Goal: Ask a question

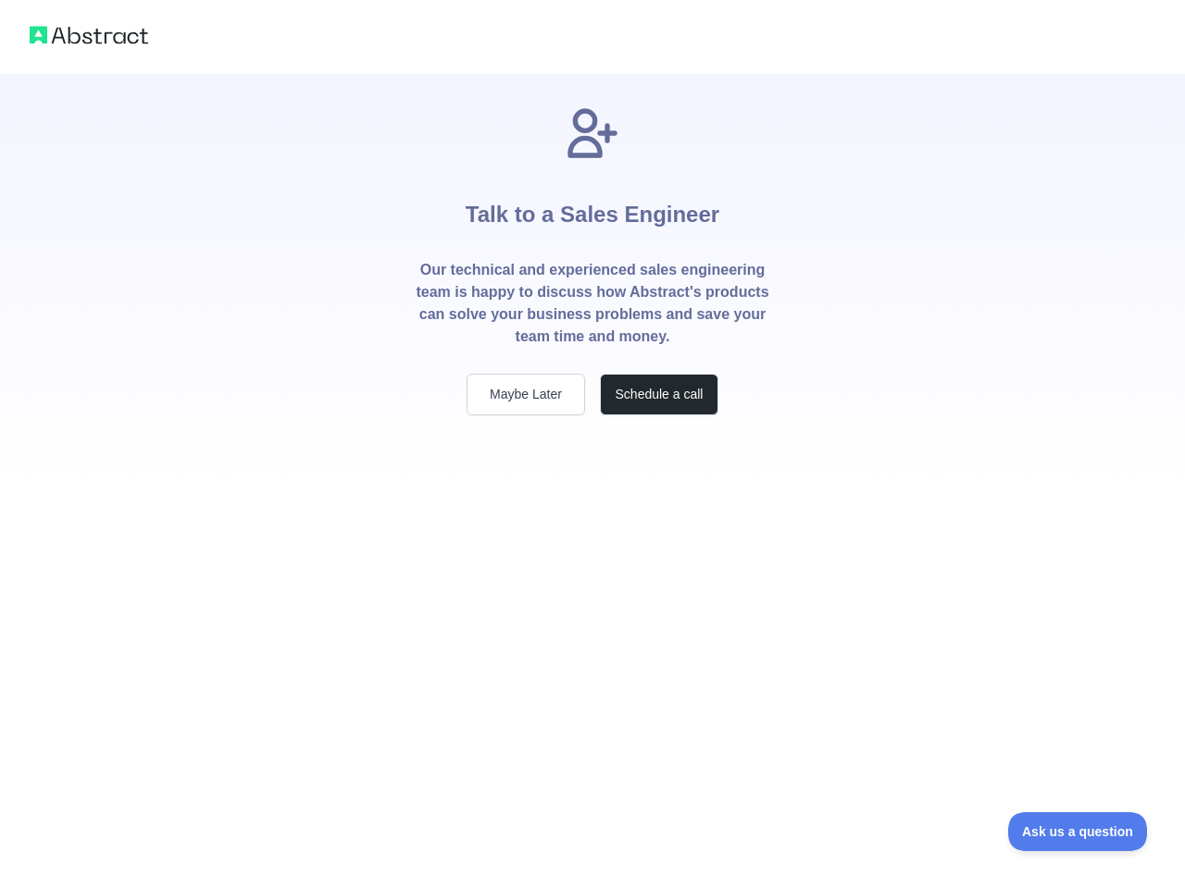
click at [592, 444] on div "Talk to a Sales Engineer Our technical and experienced sales engineering team i…" at bounding box center [592, 282] width 415 height 416
click at [526, 394] on button "Maybe Later" at bounding box center [525, 395] width 118 height 42
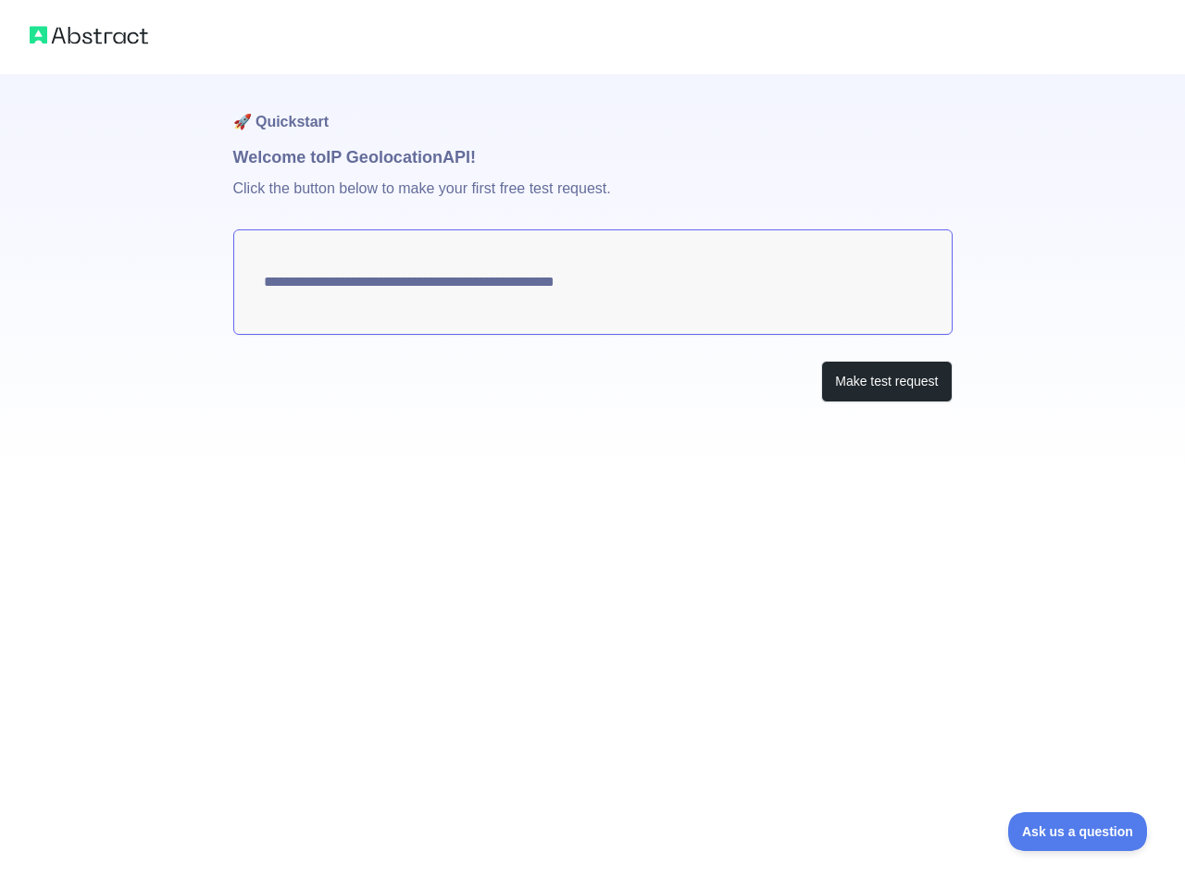
click at [1077, 832] on span "Ask us a question" at bounding box center [1077, 831] width 139 height 13
